Goal: Information Seeking & Learning: Find specific fact

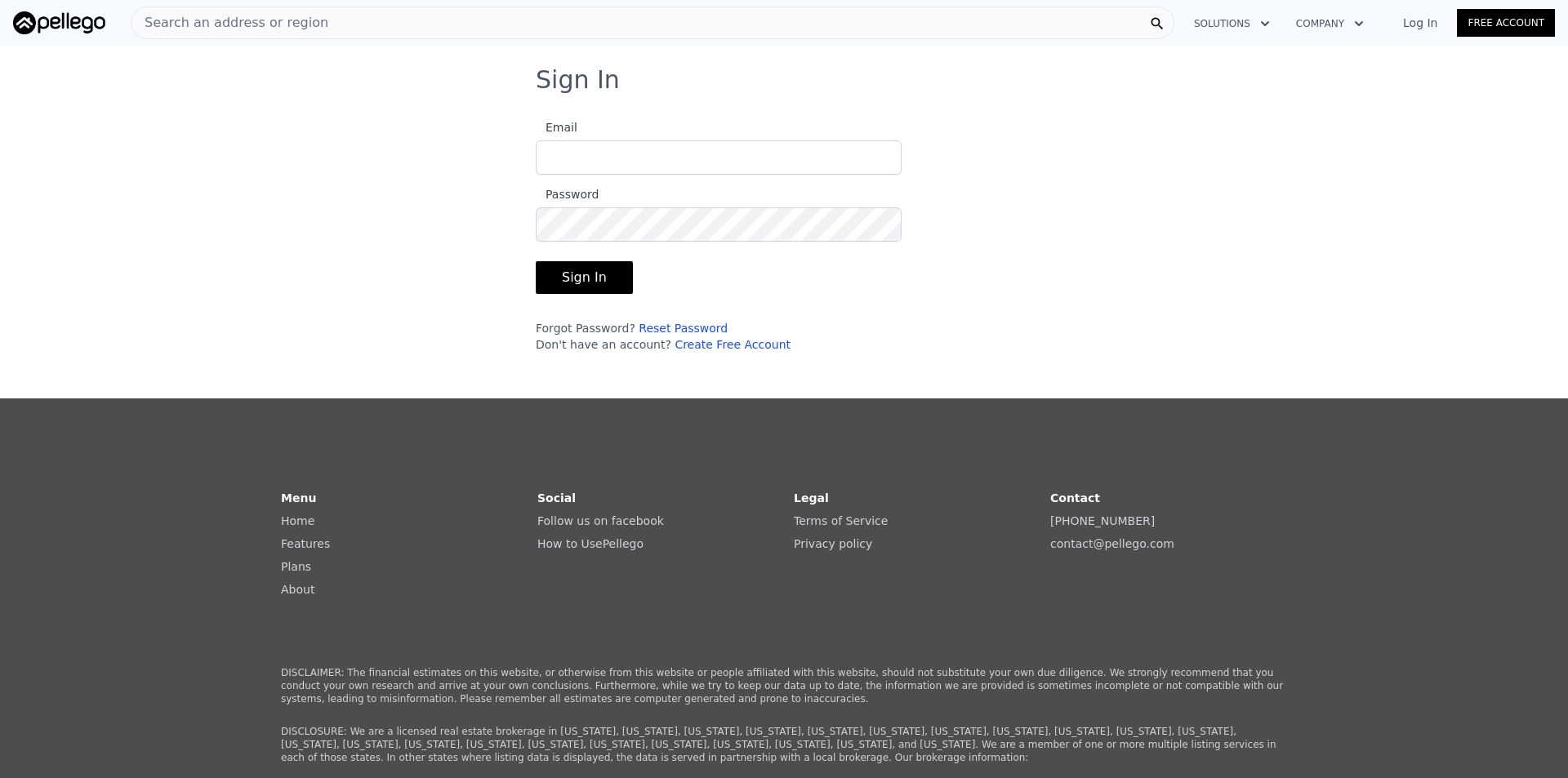
type input "[EMAIL_ADDRESS][DOMAIN_NAME]"
click at [567, 272] on button "Sign In" at bounding box center [584, 277] width 97 height 32
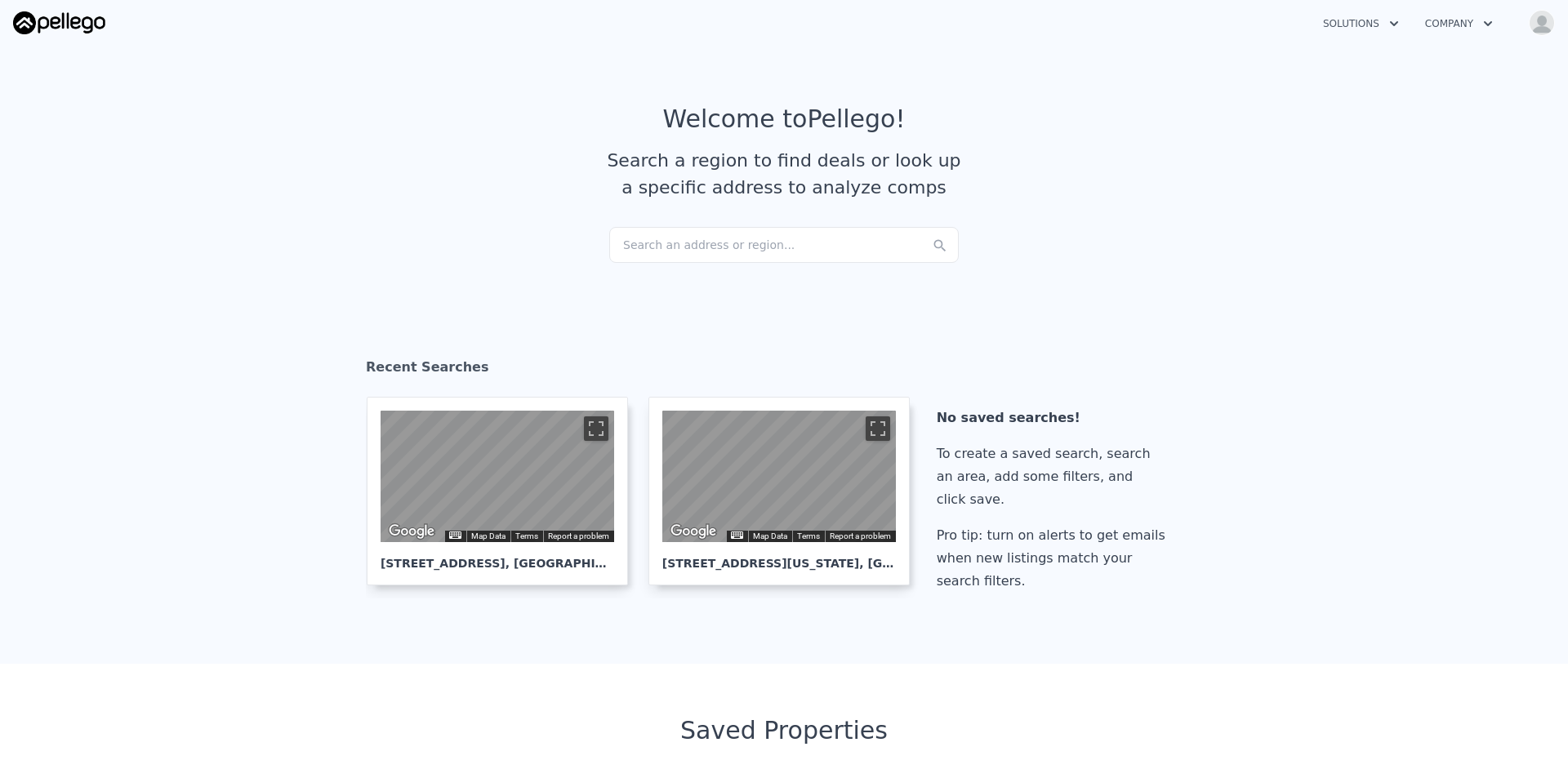
click at [720, 237] on div "Search an address or region..." at bounding box center [784, 244] width 350 height 36
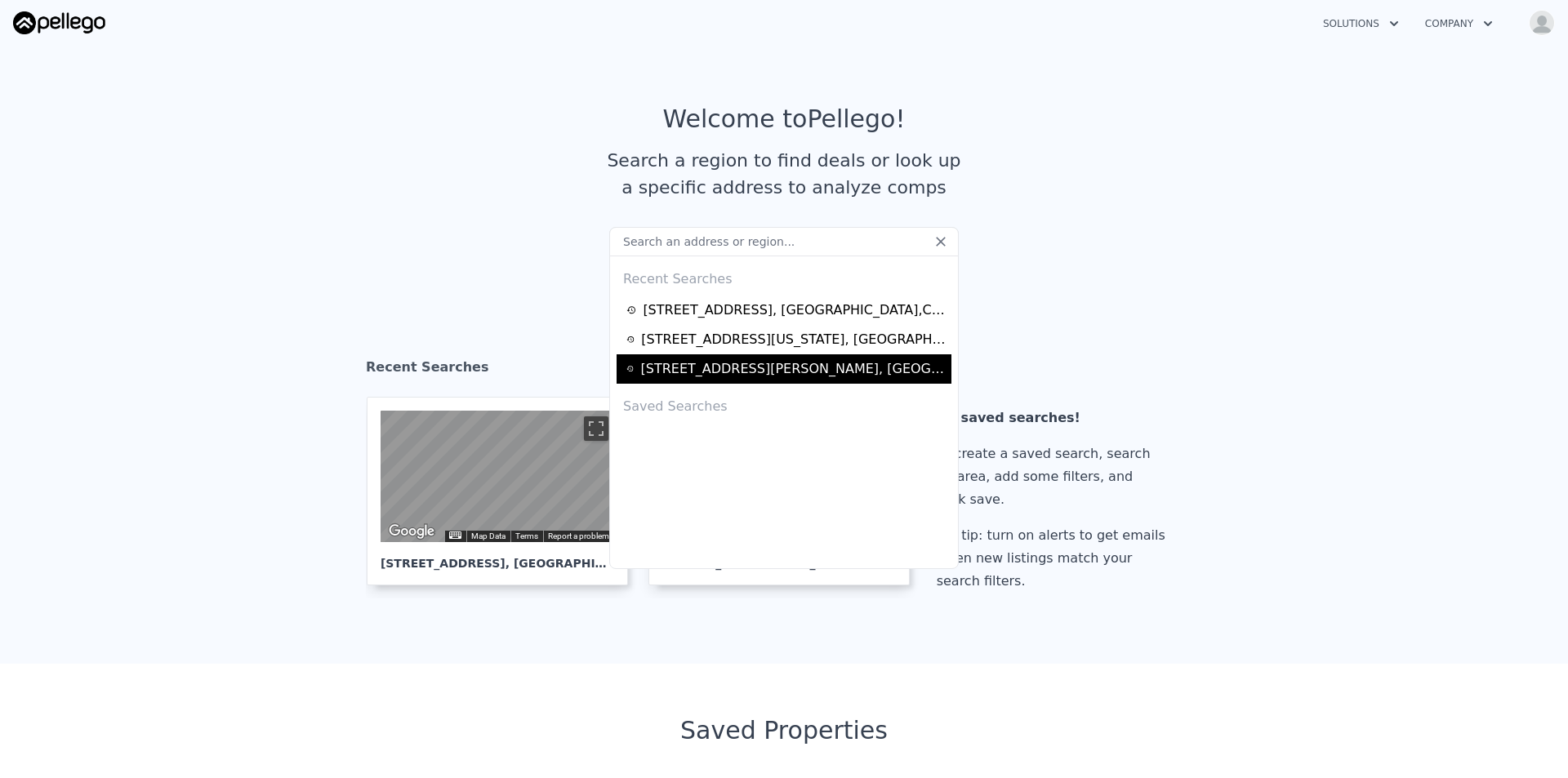
click at [709, 369] on div "[STREET_ADDRESS][PERSON_NAME]" at bounding box center [792, 369] width 306 height 19
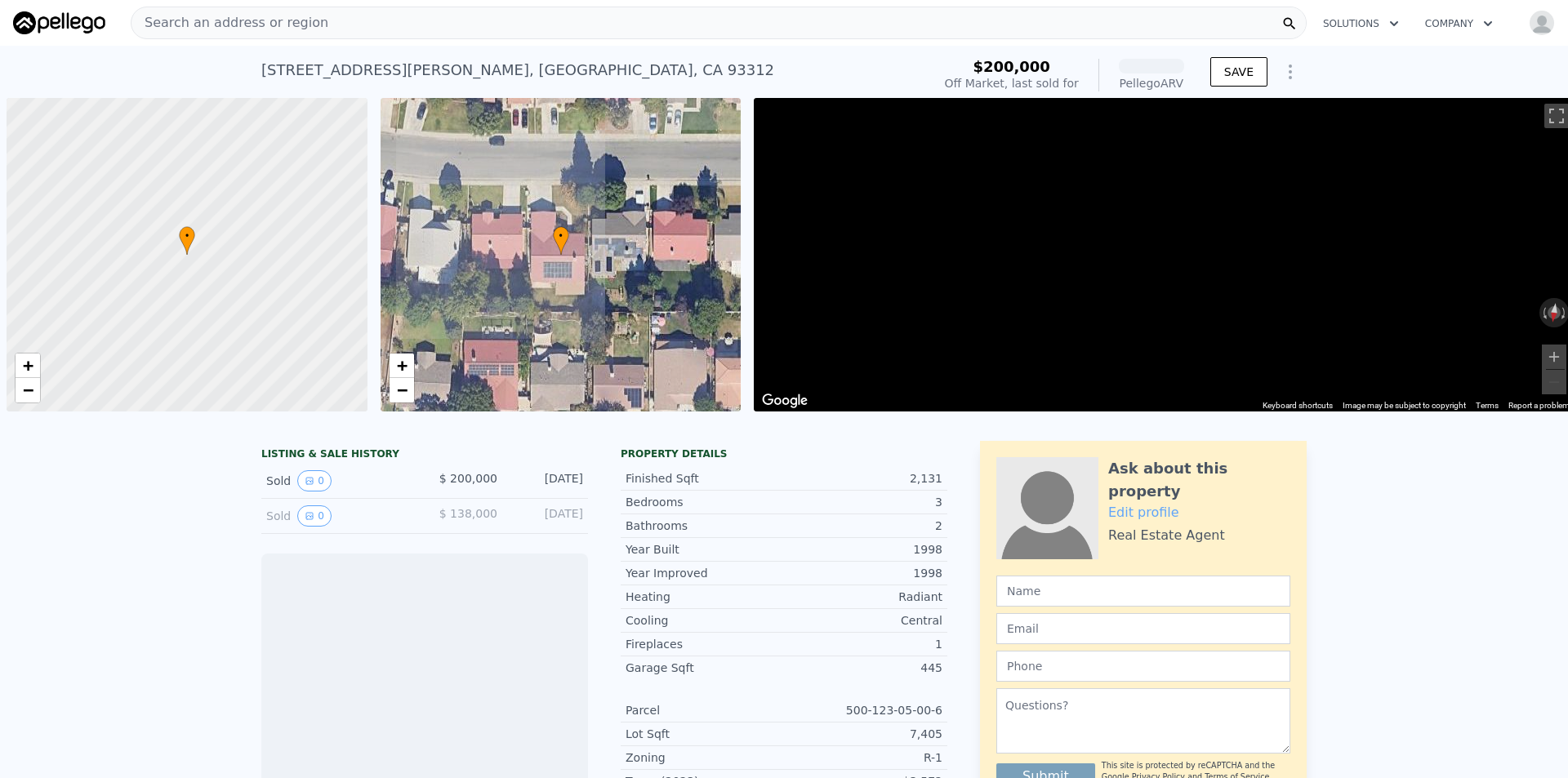
scroll to position [0, 6]
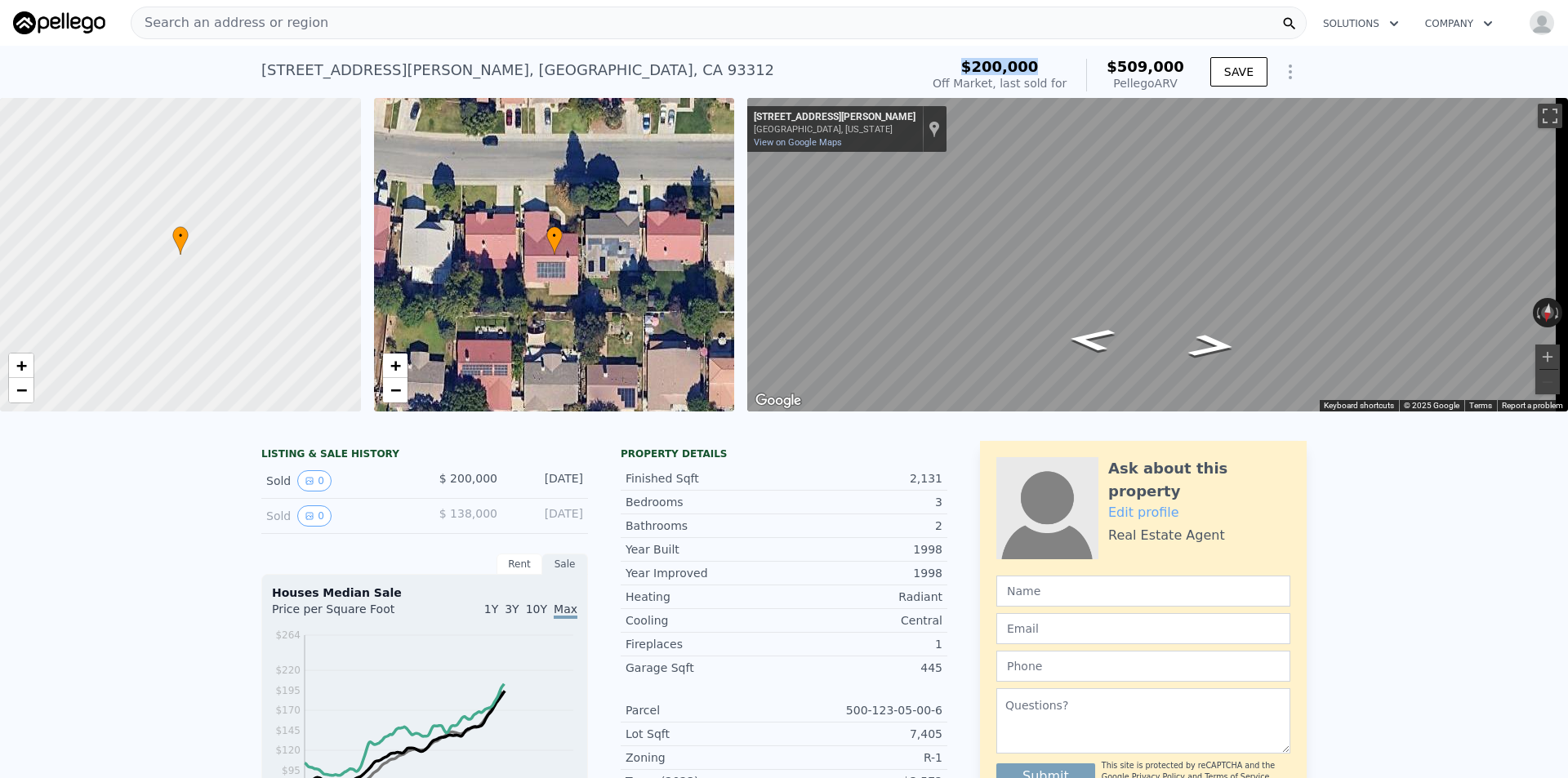
drag, startPoint x: 1061, startPoint y: 66, endPoint x: 986, endPoint y: 70, distance: 75.1
click at [986, 70] on div "$200,000" at bounding box center [999, 67] width 134 height 17
drag, startPoint x: 1106, startPoint y: 64, endPoint x: 1180, endPoint y: 66, distance: 74.0
click at [1180, 66] on div "$509,000 Pellego ARV" at bounding box center [1135, 74] width 98 height 32
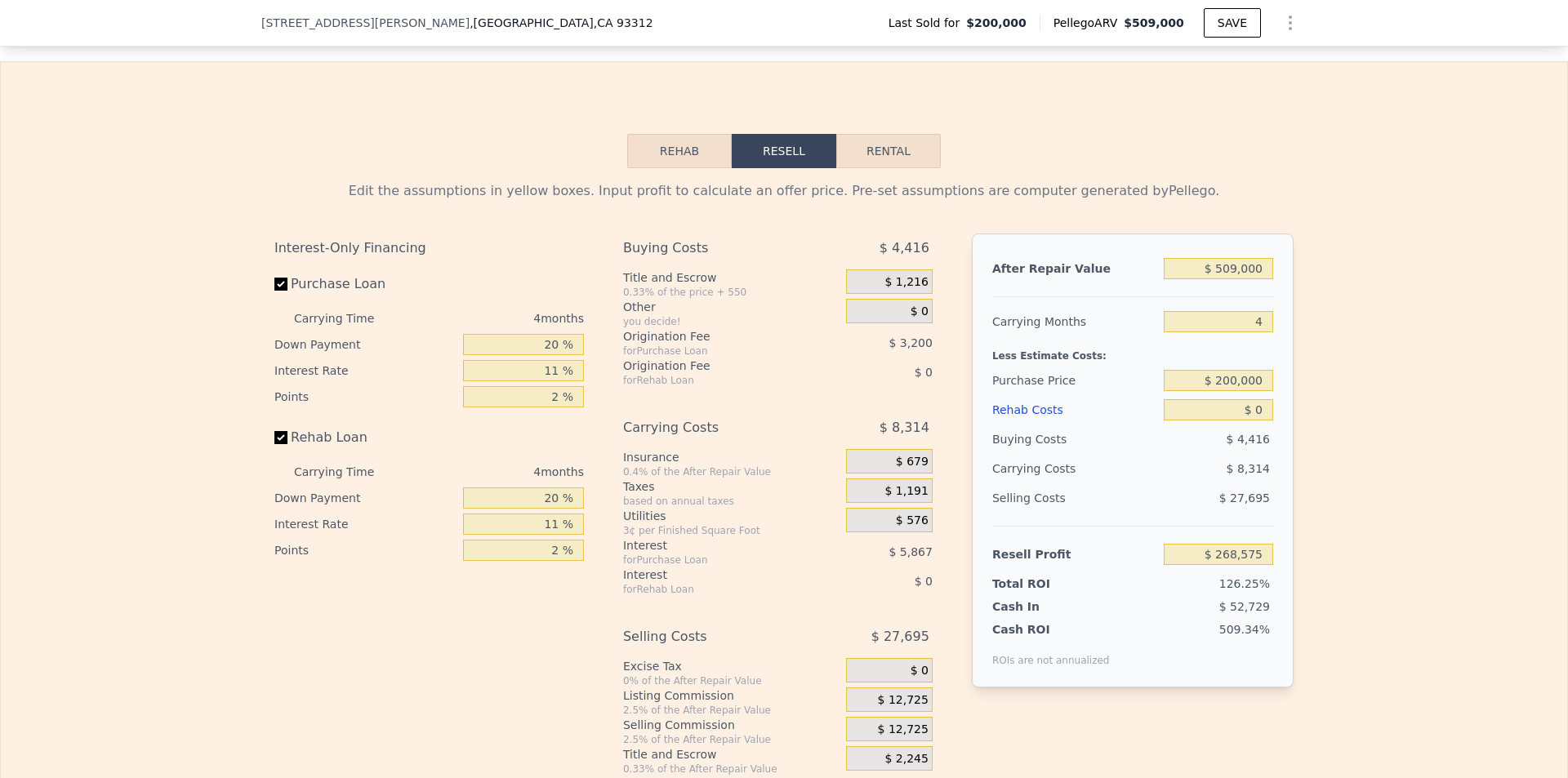
scroll to position [2064, 0]
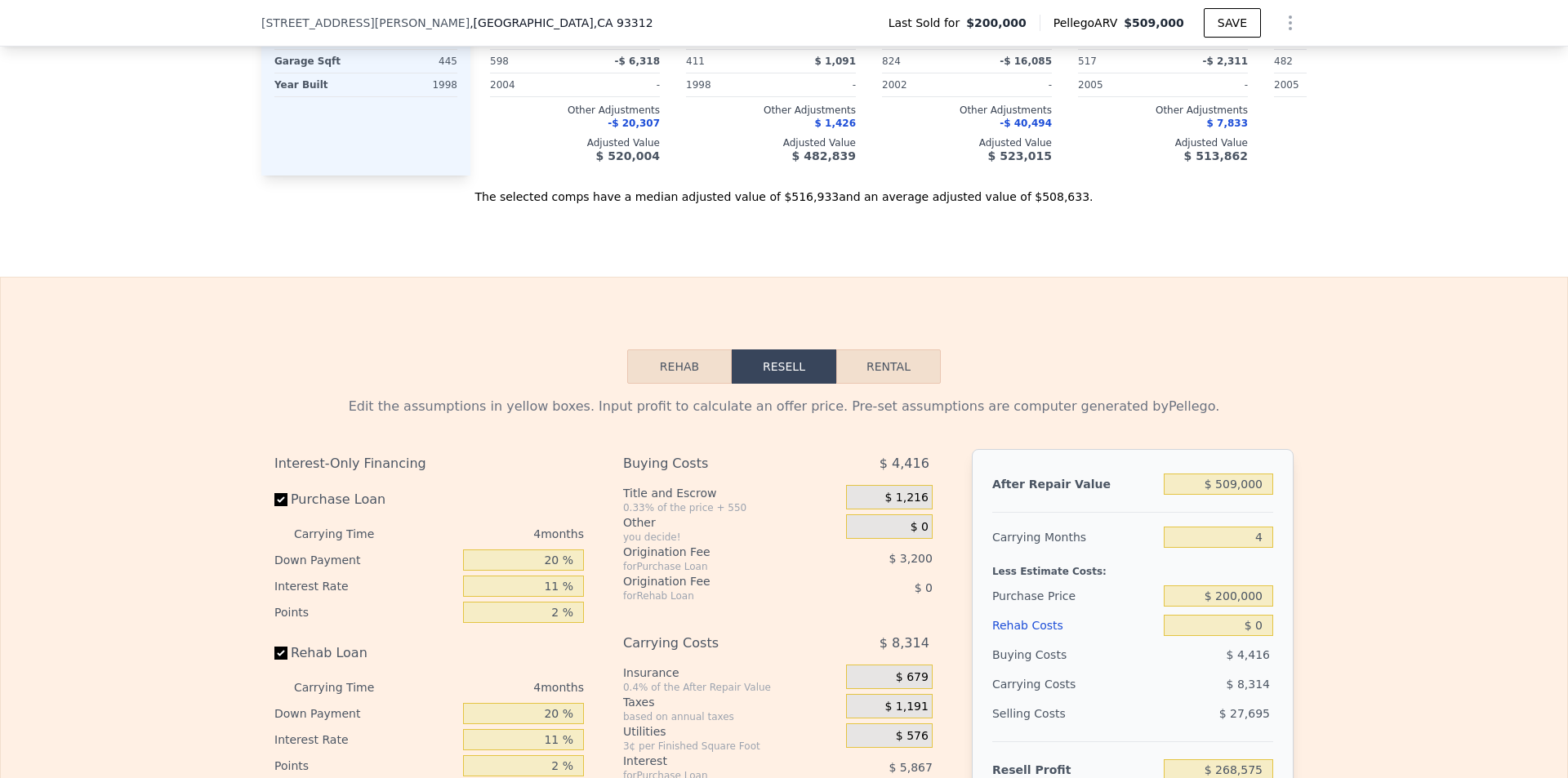
drag, startPoint x: 1340, startPoint y: 507, endPoint x: 1585, endPoint y: -74, distance: 630.5
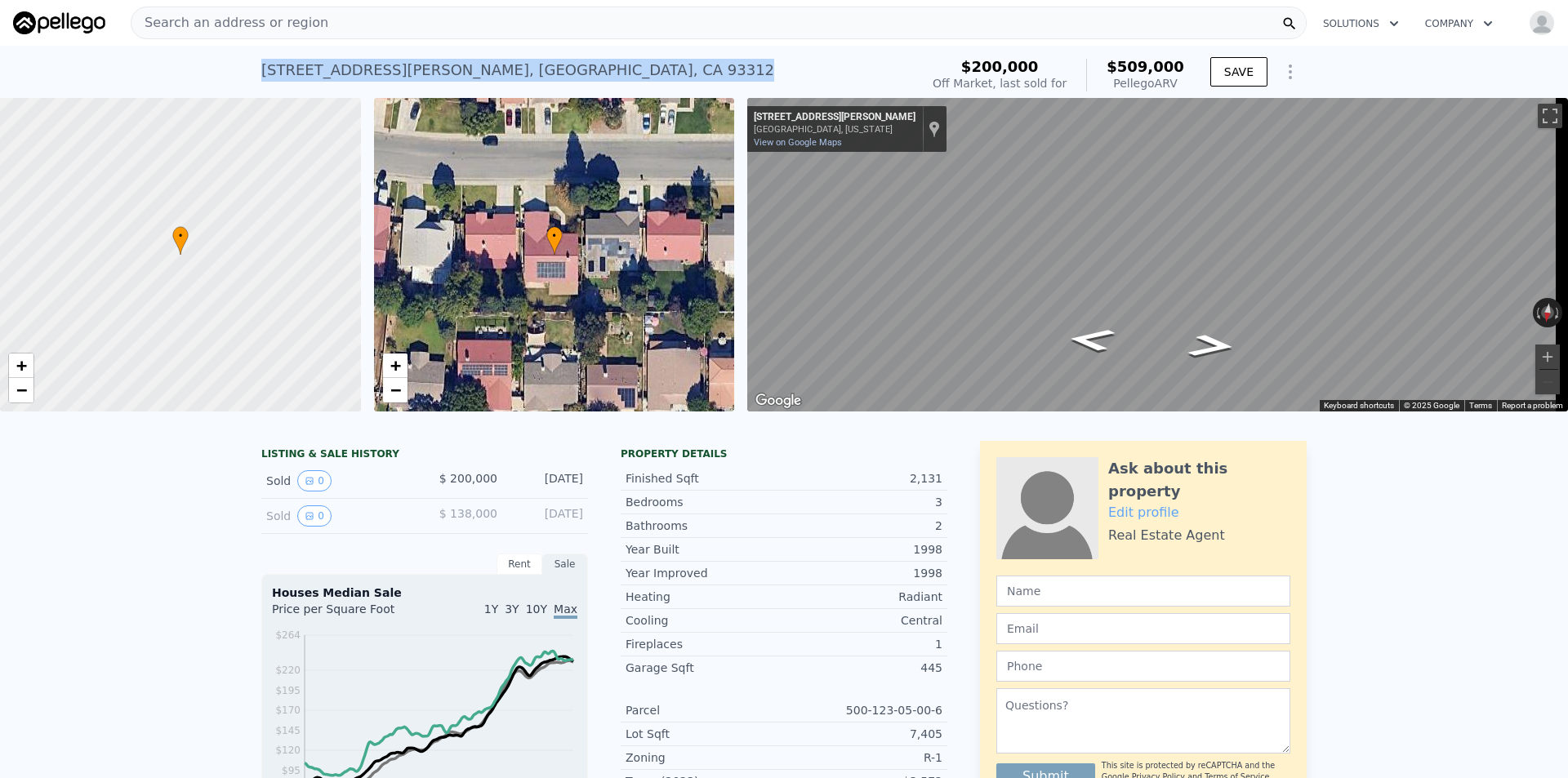
drag, startPoint x: 235, startPoint y: 67, endPoint x: 571, endPoint y: 76, distance: 336.1
click at [571, 76] on div "[STREET_ADDRESS][PERSON_NAME] Sold [DATE] for $200k (~ARV $509k ) $200,000 Off …" at bounding box center [784, 72] width 1568 height 53
copy div "[STREET_ADDRESS][PERSON_NAME]"
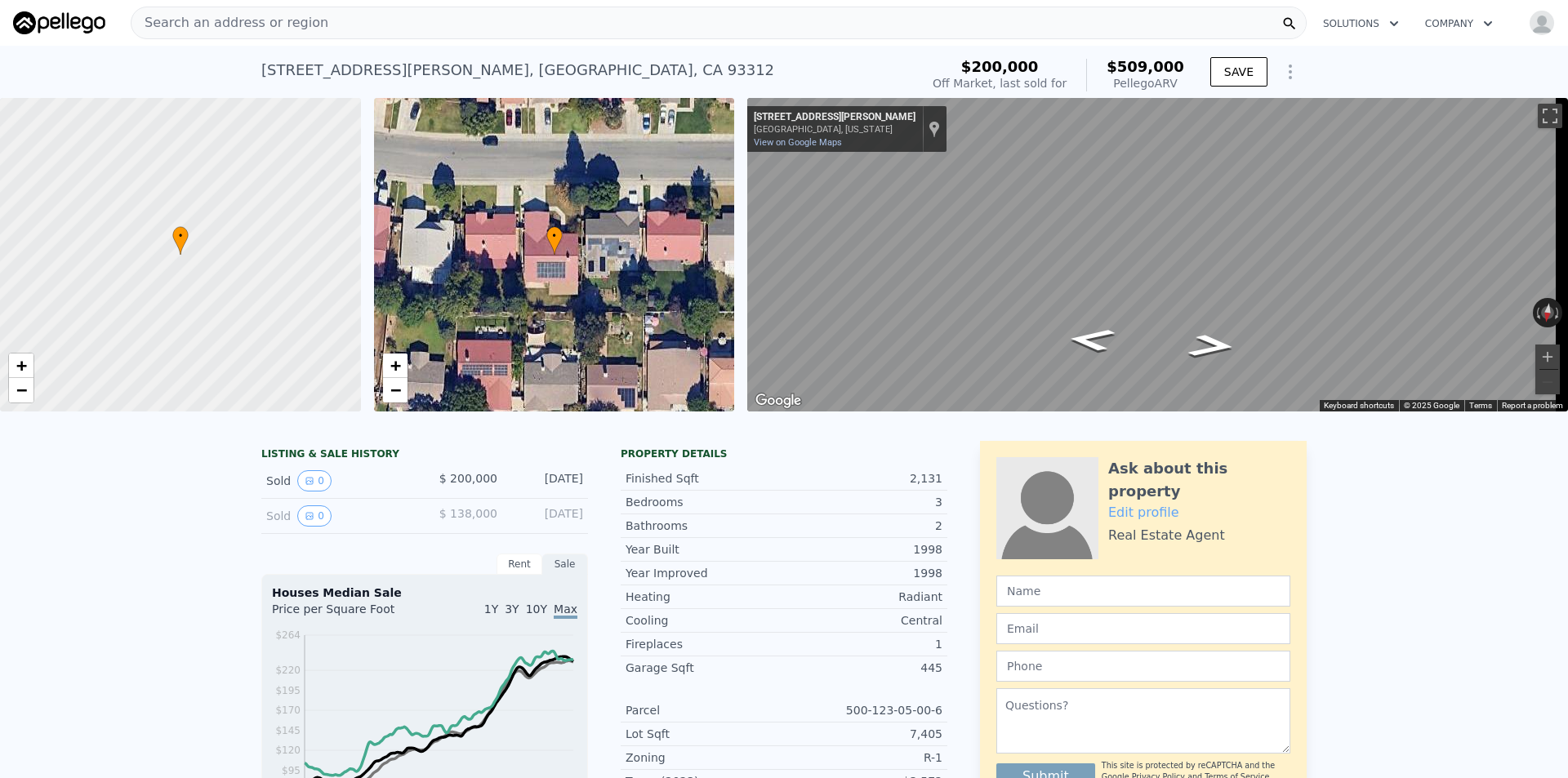
click at [1151, 68] on span "$509,000" at bounding box center [1145, 67] width 78 height 18
